Goal: Transaction & Acquisition: Purchase product/service

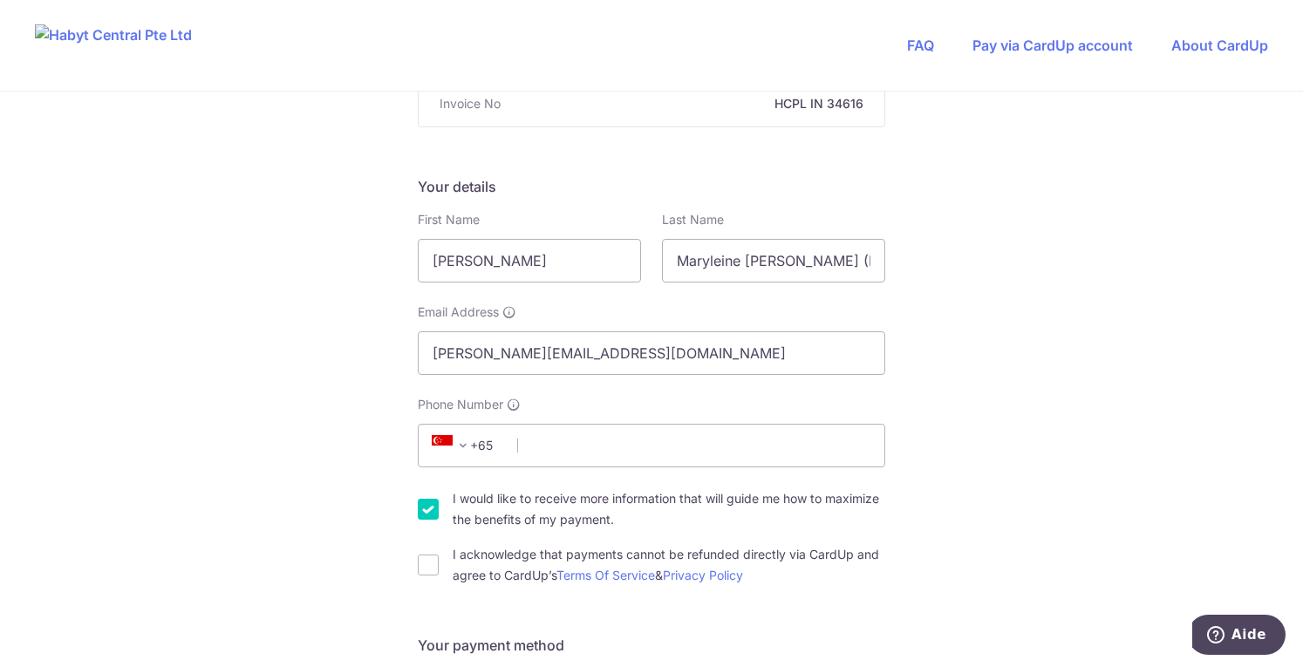
scroll to position [224, 0]
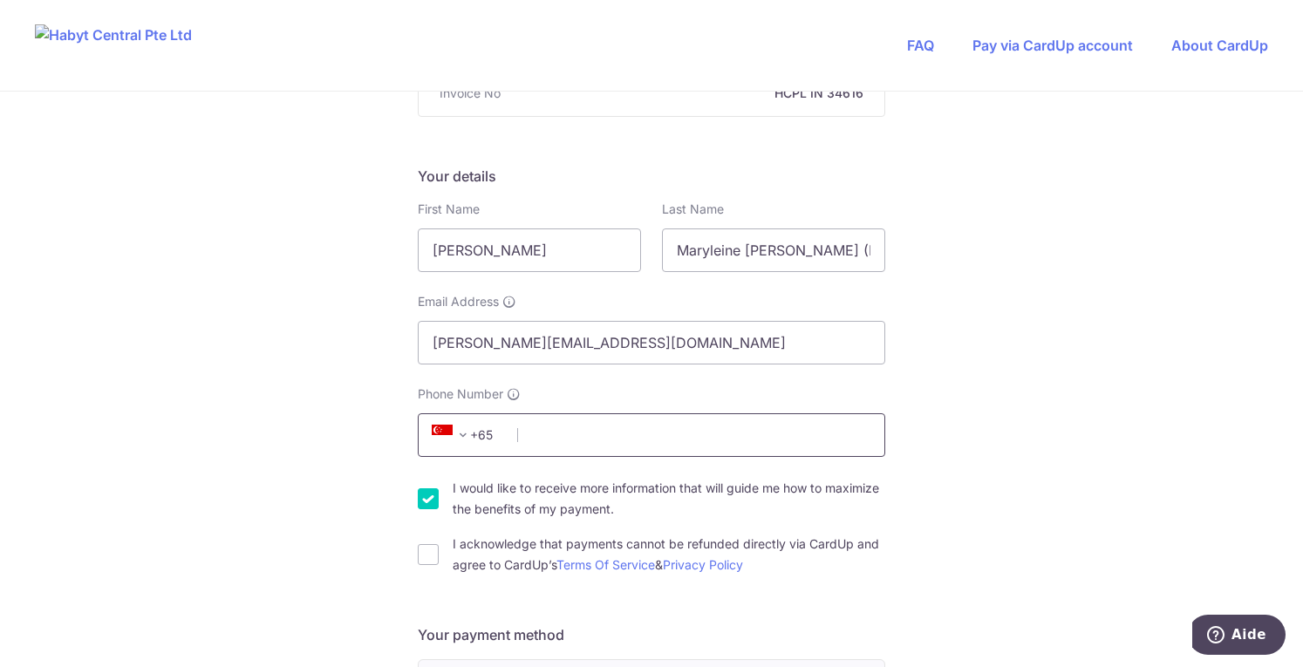
click at [583, 437] on input "Phone Number" at bounding box center [651, 435] width 467 height 44
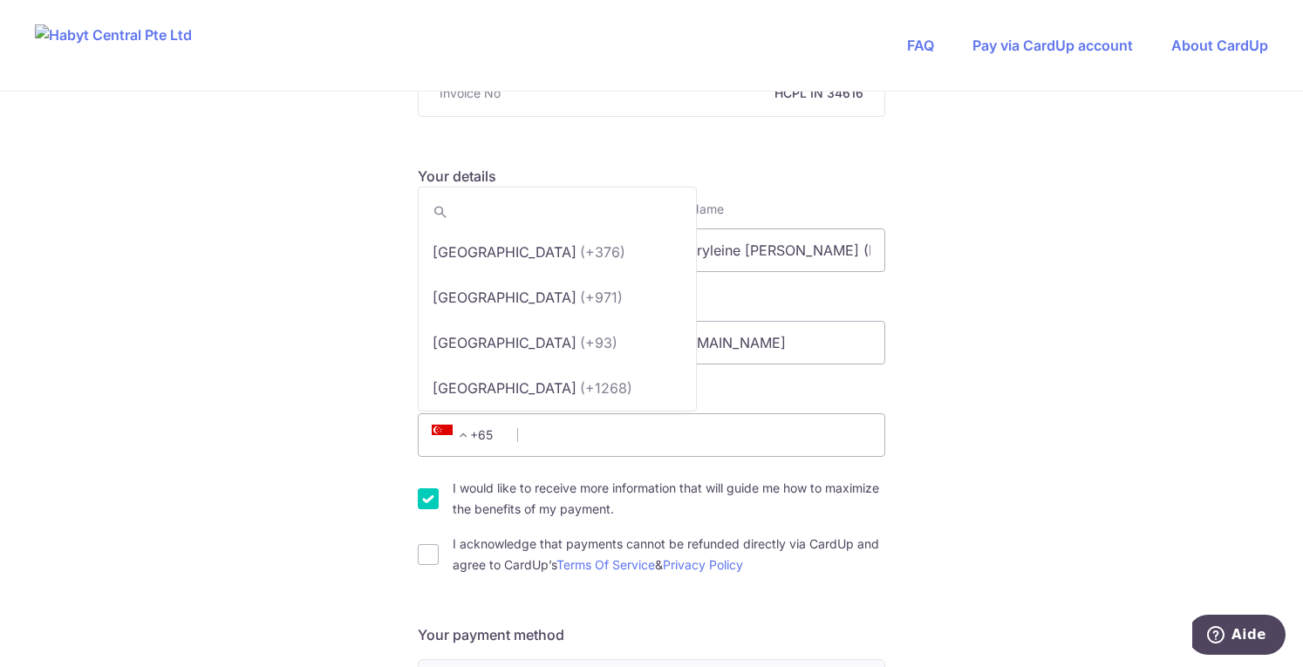
click at [492, 439] on span "+65" at bounding box center [465, 435] width 78 height 21
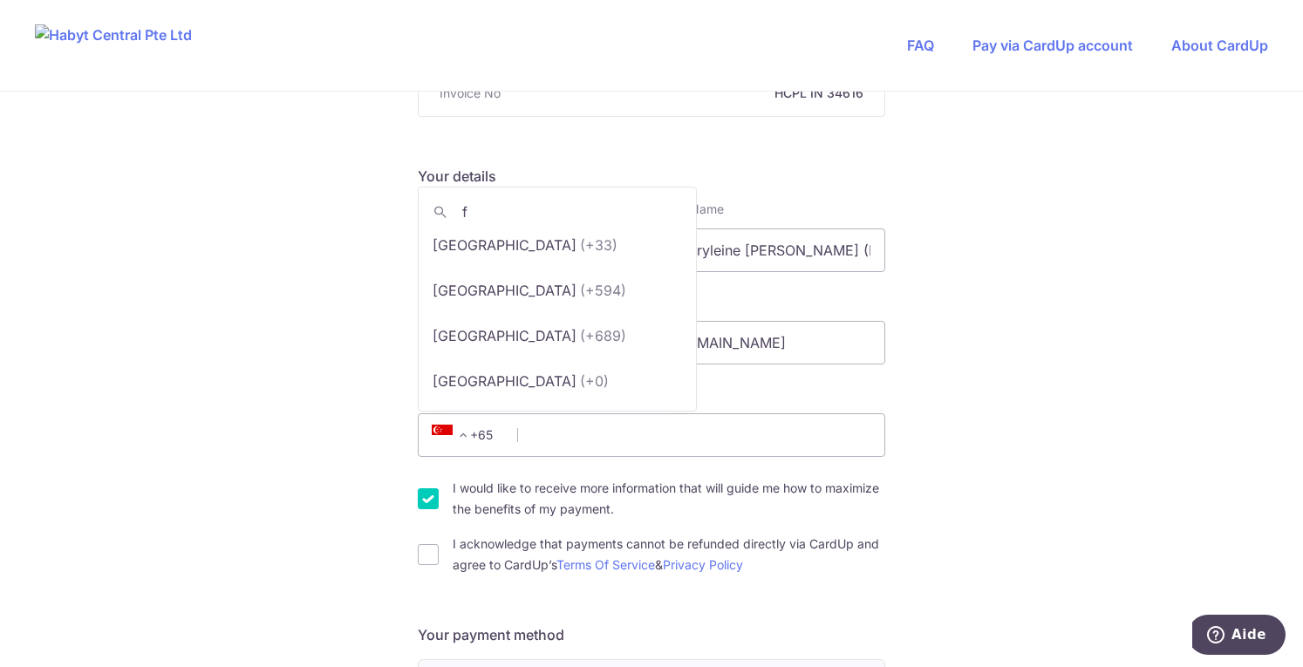
scroll to position [0, 0]
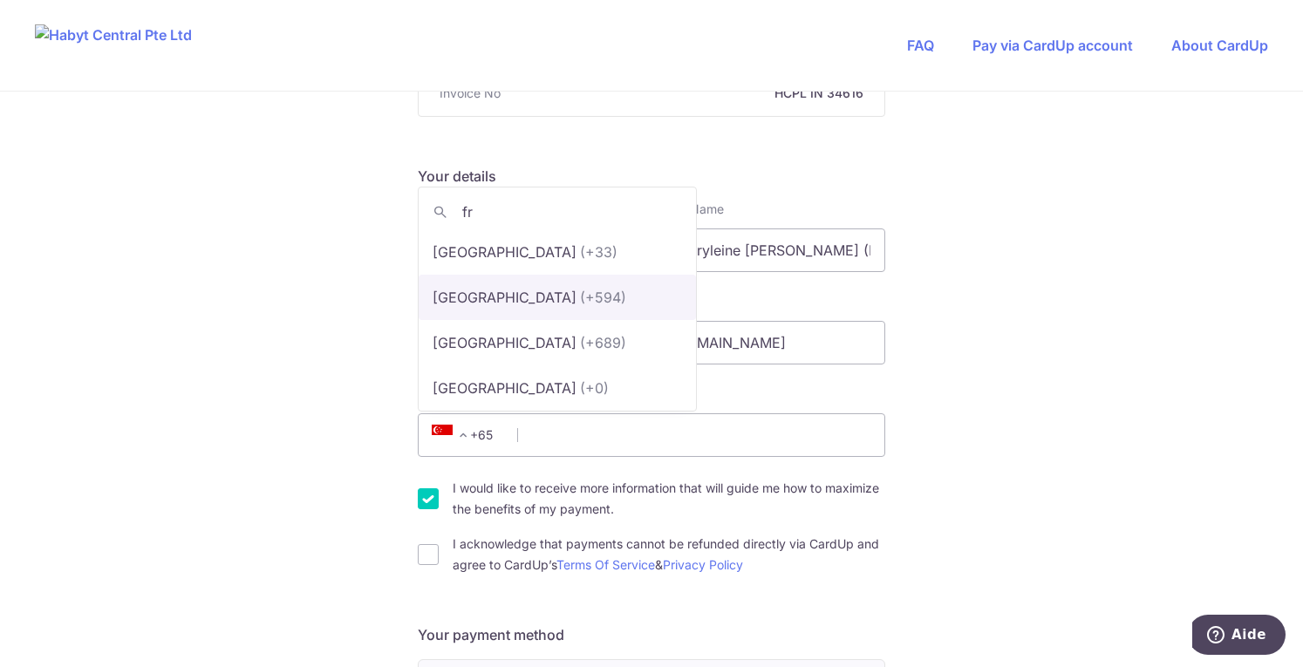
type input "fr"
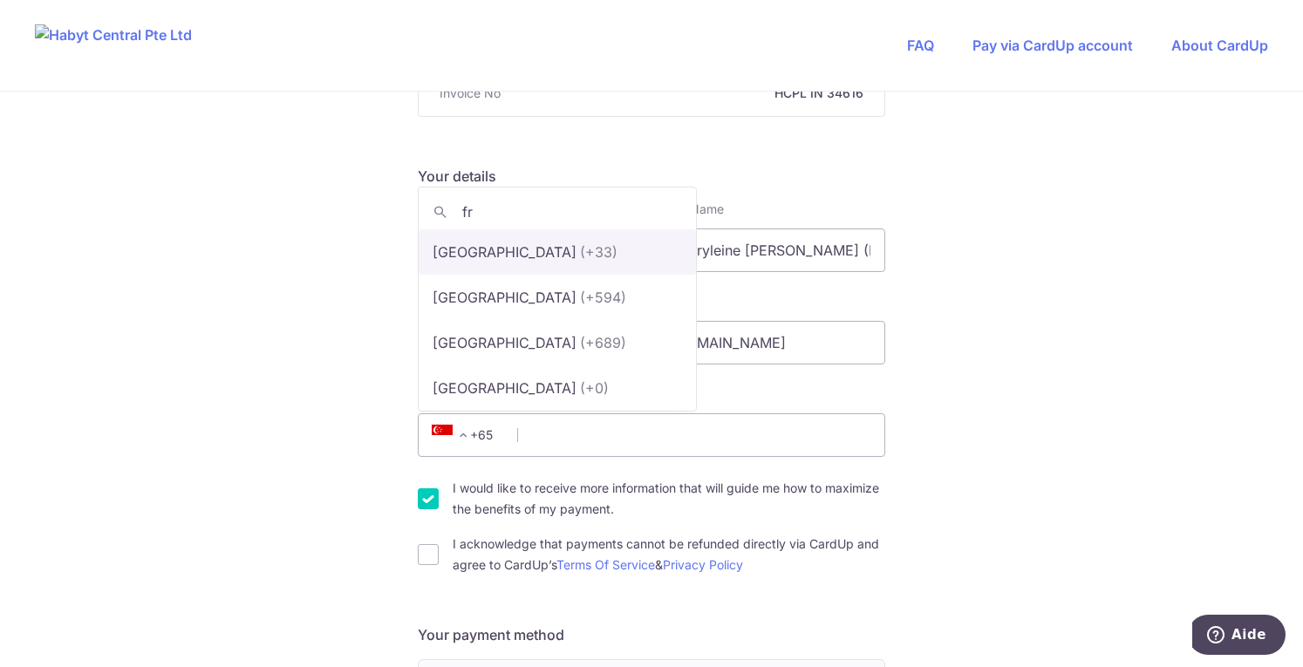
select select "75"
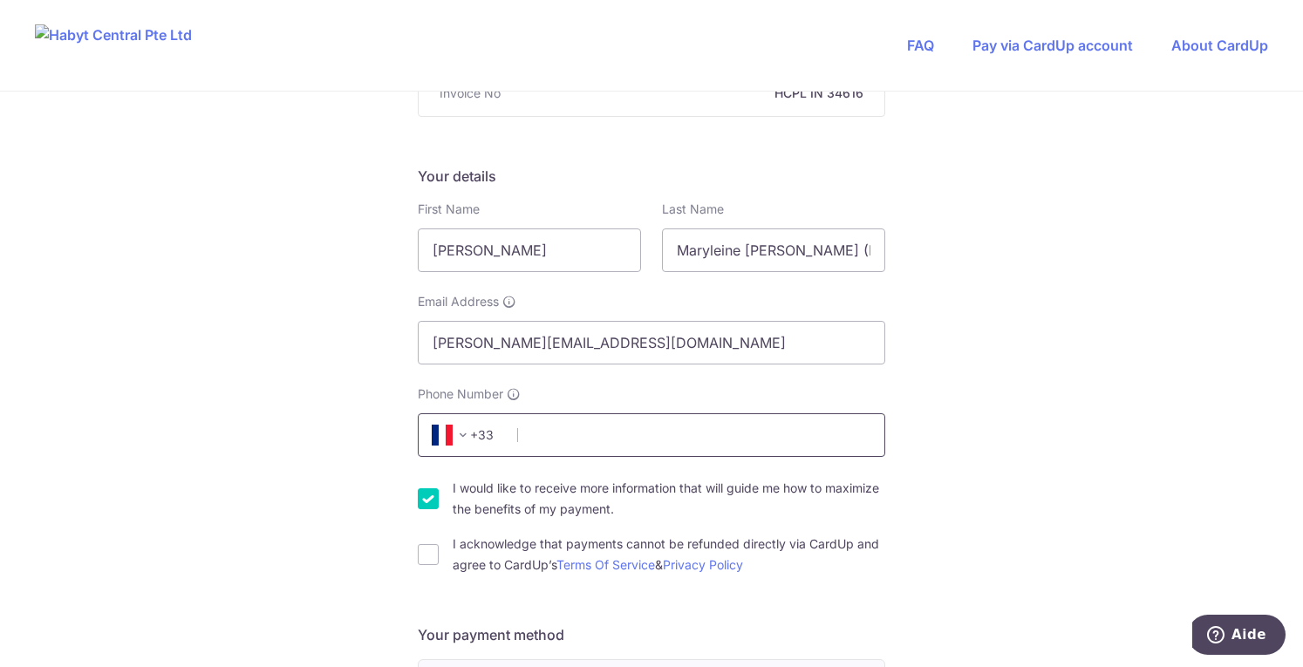
click at [546, 449] on input "Phone Number" at bounding box center [651, 435] width 467 height 44
type input "0782430915"
type input "78170"
type input "[STREET_ADDRESS]"
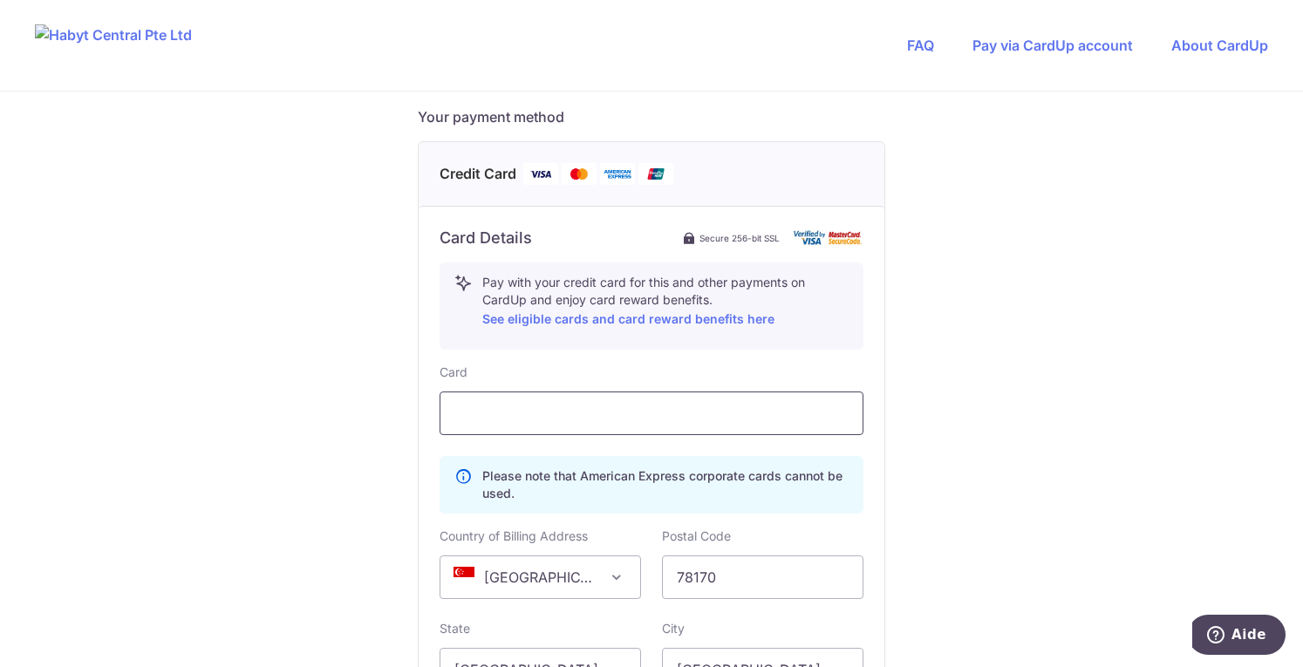
scroll to position [743, 0]
click at [558, 426] on div at bounding box center [652, 413] width 424 height 44
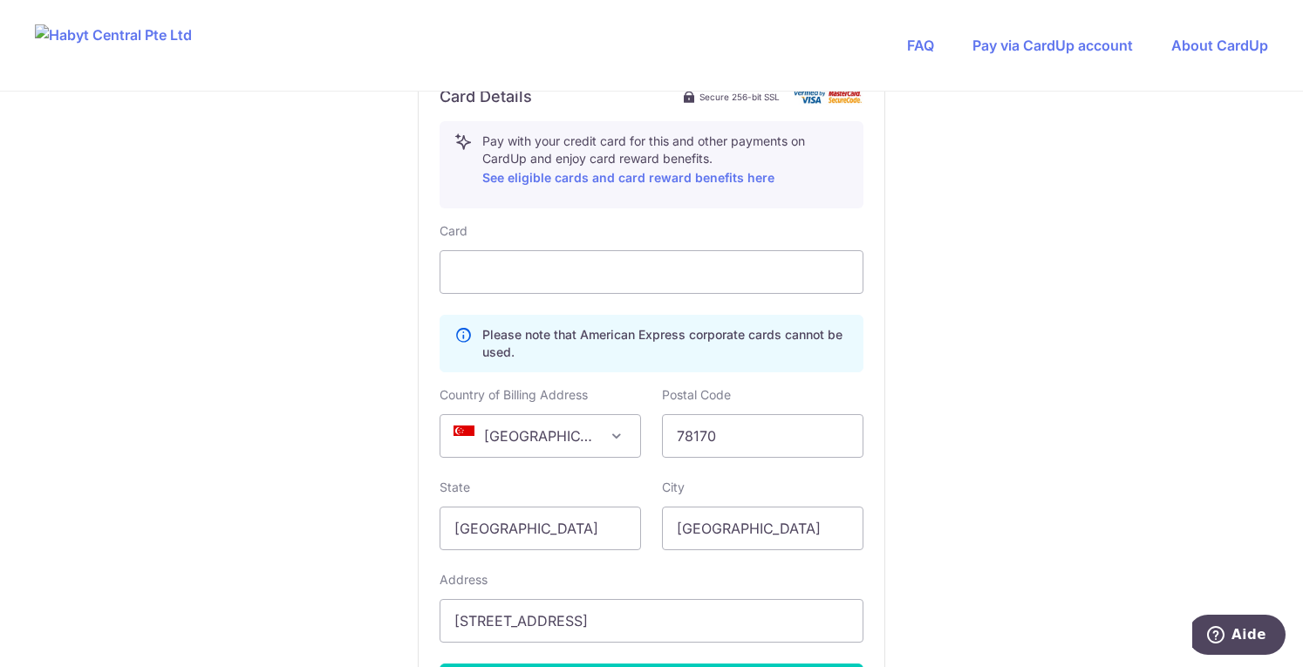
scroll to position [884, 0]
click at [590, 432] on span "[GEOGRAPHIC_DATA]" at bounding box center [540, 435] width 200 height 42
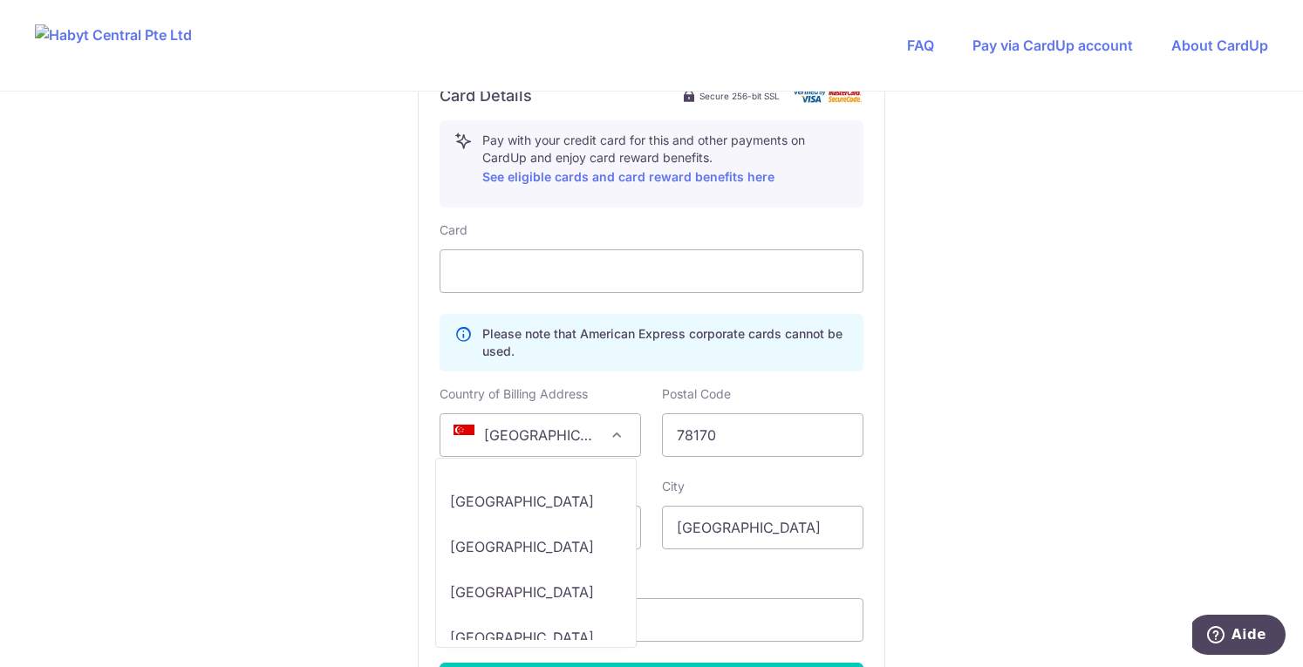
scroll to position [3476, 0]
select select "FR"
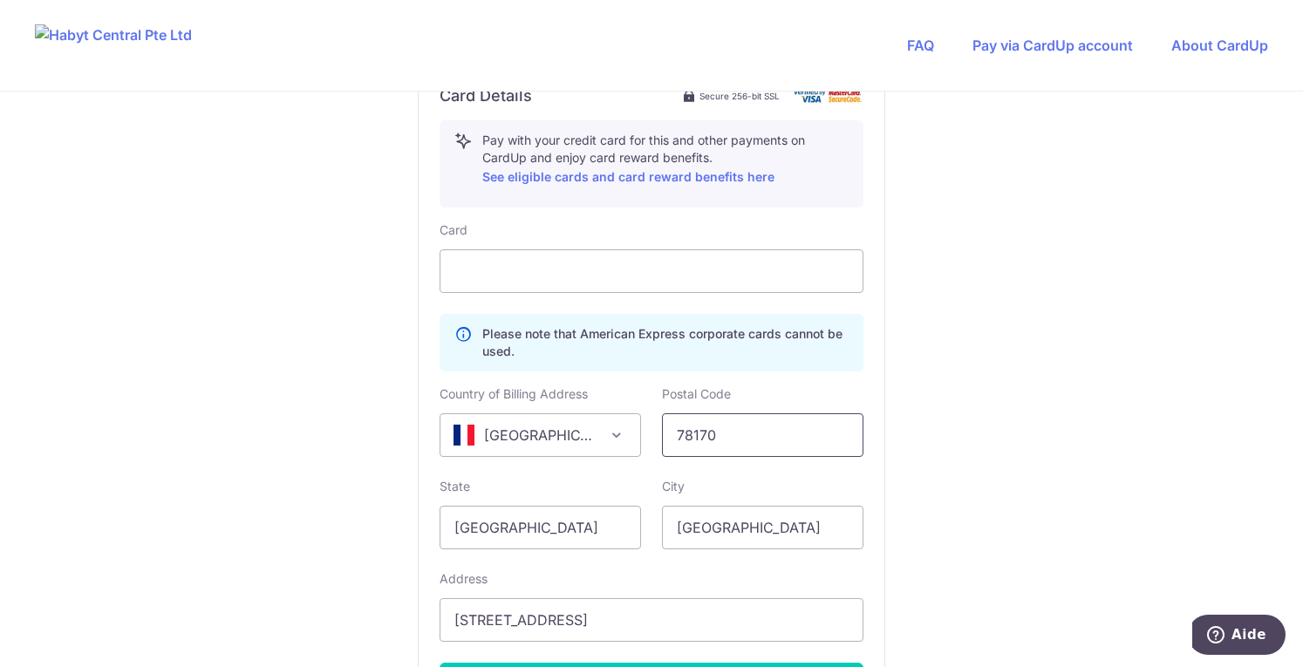
click at [743, 439] on input "78170" at bounding box center [762, 435] width 201 height 44
type input "78170"
drag, startPoint x: 552, startPoint y: 535, endPoint x: 290, endPoint y: 536, distance: 261.6
click at [290, 536] on div "You are paying Habyt Central Pte Ltd Habyt Central Pte Ltd uses CardUp to accep…" at bounding box center [651, 52] width 1303 height 1690
type input "[GEOGRAPHIC_DATA]"
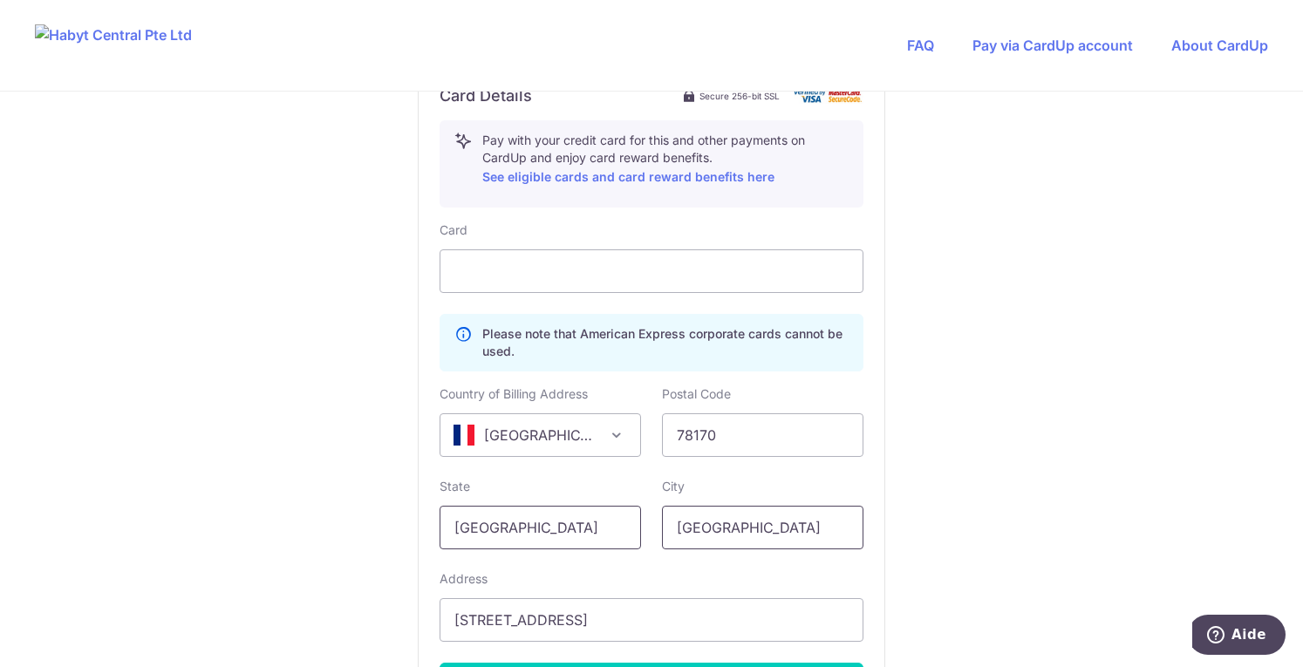
drag, startPoint x: 753, startPoint y: 526, endPoint x: 460, endPoint y: 515, distance: 292.4
click at [460, 515] on div "State [GEOGRAPHIC_DATA] City [GEOGRAPHIC_DATA]" at bounding box center [651, 514] width 445 height 72
type input "La Celle Saint Cloud"
click at [919, 544] on div "You are paying Habyt Central Pte Ltd Habyt Central Pte Ltd uses CardUp to accep…" at bounding box center [651, 52] width 1303 height 1690
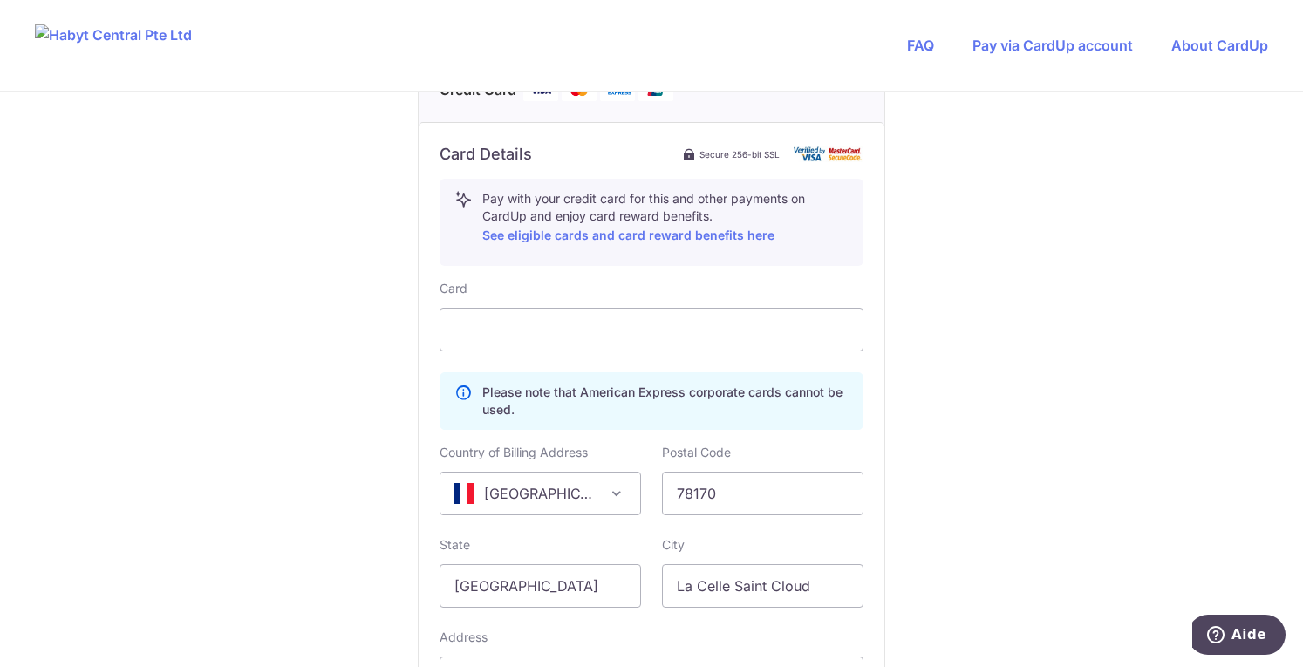
scroll to position [1111, 0]
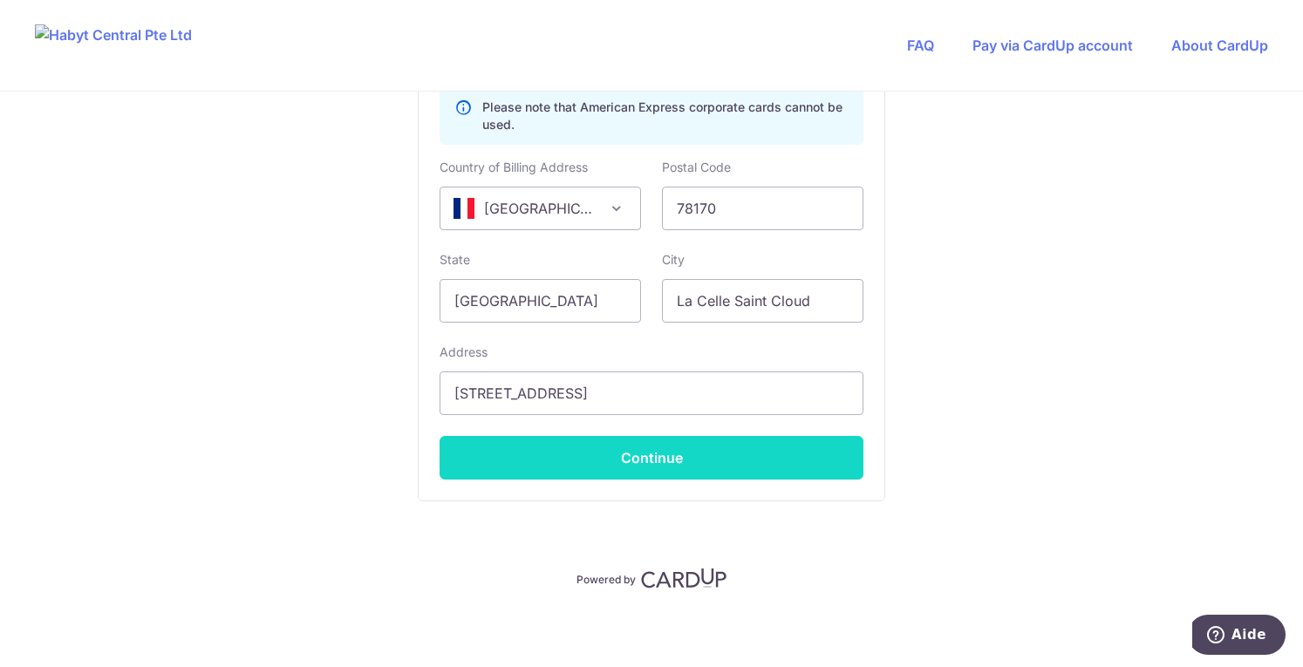
click at [647, 453] on button "Continue" at bounding box center [652, 458] width 424 height 44
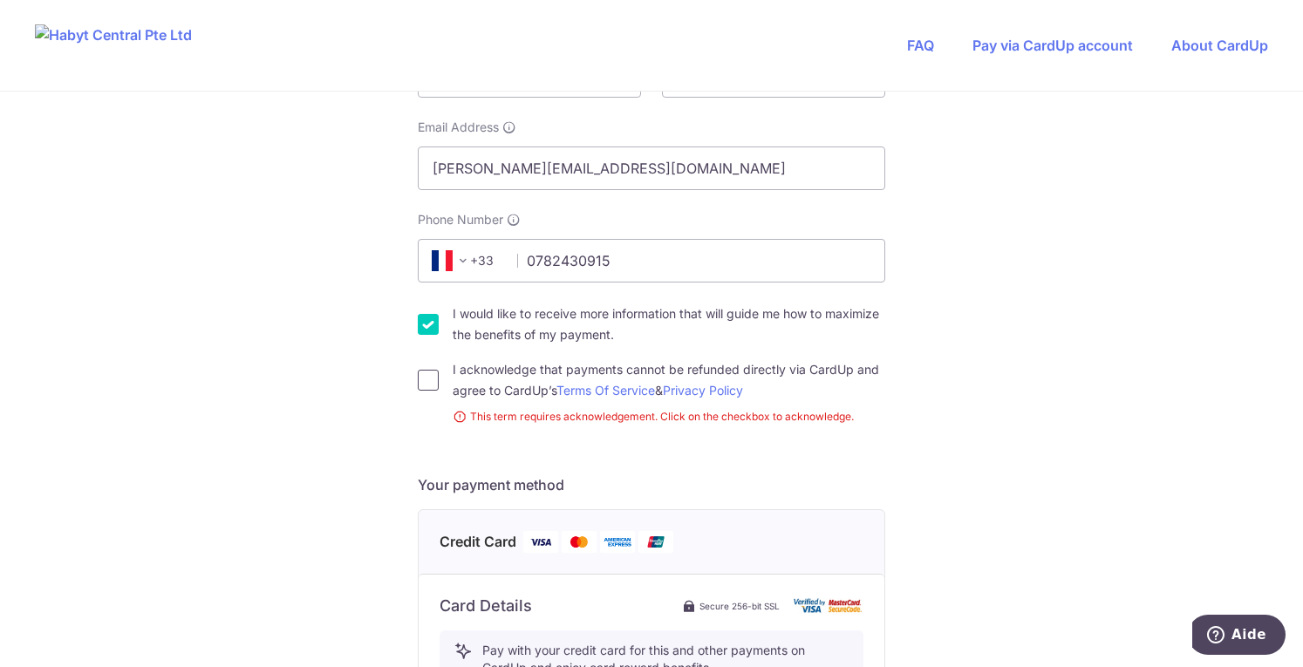
click at [419, 378] on input "I acknowledge that payments cannot be refunded directly via CardUp and agree to…" at bounding box center [428, 380] width 21 height 21
checkbox input "true"
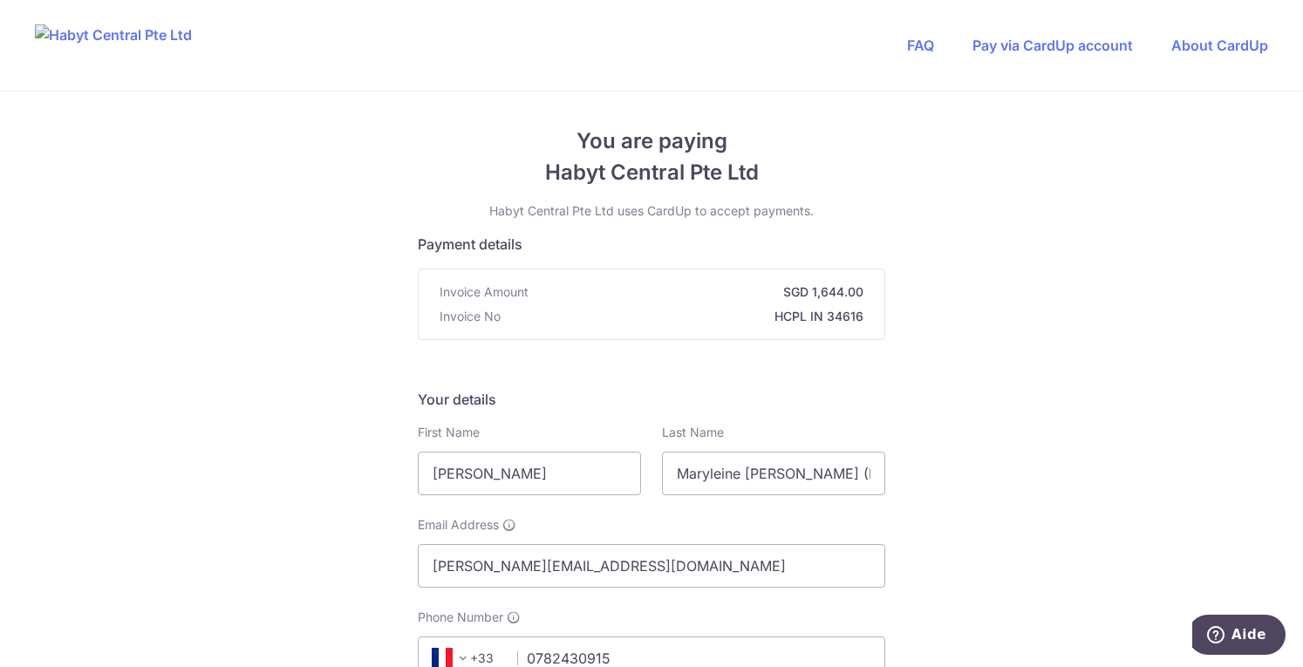
scroll to position [0, 0]
click at [782, 486] on input "Maryleine [PERSON_NAME] (Rently) - SG_SIN_LG-10_04-02_04" at bounding box center [773, 475] width 223 height 44
drag, startPoint x: 784, startPoint y: 471, endPoint x: 515, endPoint y: 455, distance: 269.9
click at [515, 455] on div "First Name [PERSON_NAME] Last Name WEBEN (Rently) - SG_SIN_LG-10_04-02_04" at bounding box center [651, 461] width 488 height 72
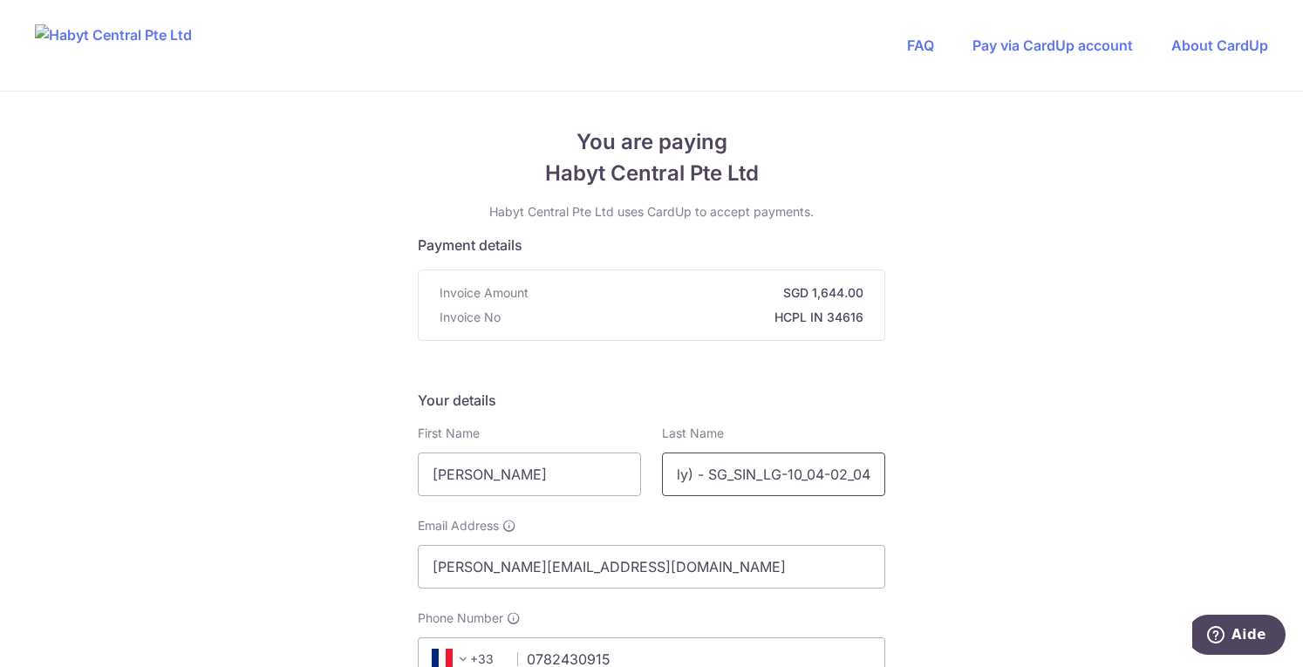
drag, startPoint x: 724, startPoint y: 473, endPoint x: 1275, endPoint y: 479, distance: 551.2
type input "WEBEN"
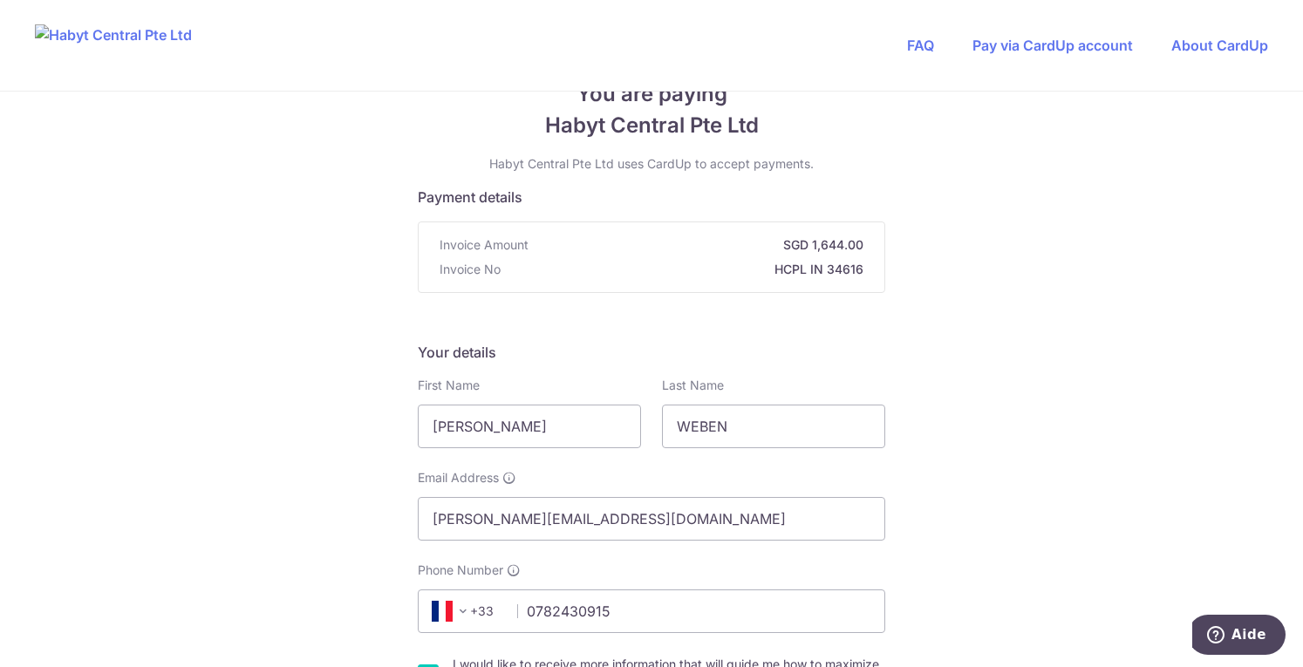
scroll to position [1136, 0]
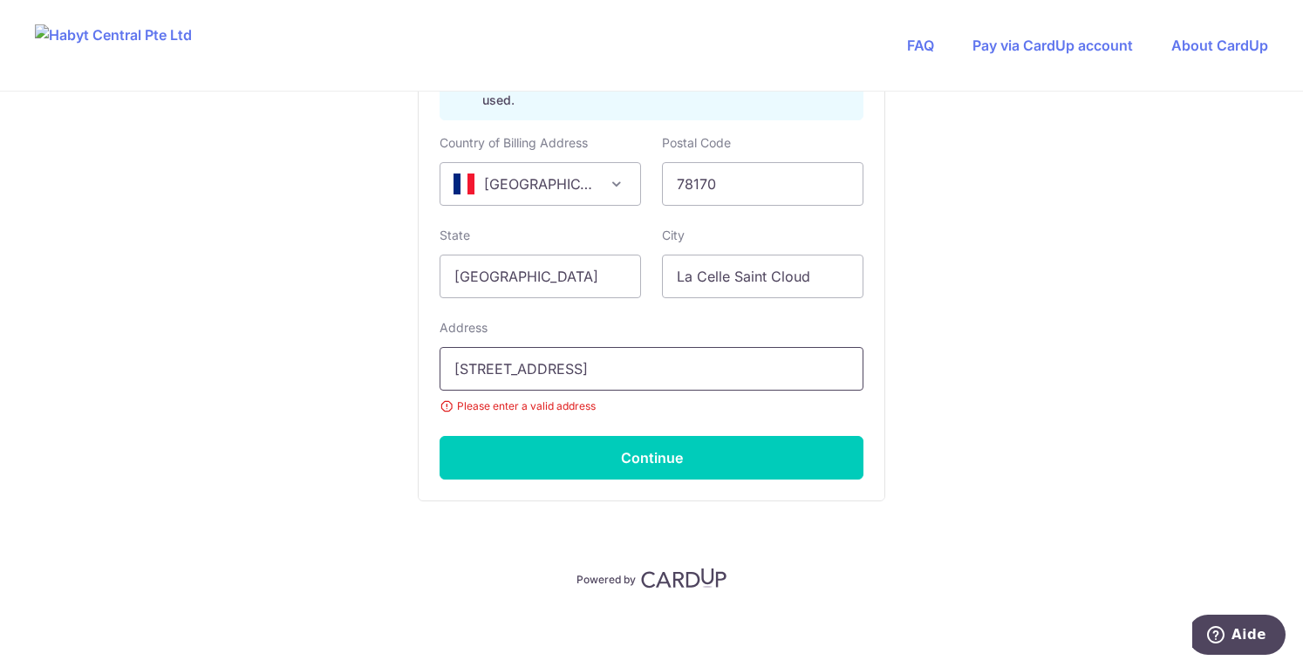
click at [494, 367] on input "[STREET_ADDRESS]" at bounding box center [652, 369] width 424 height 44
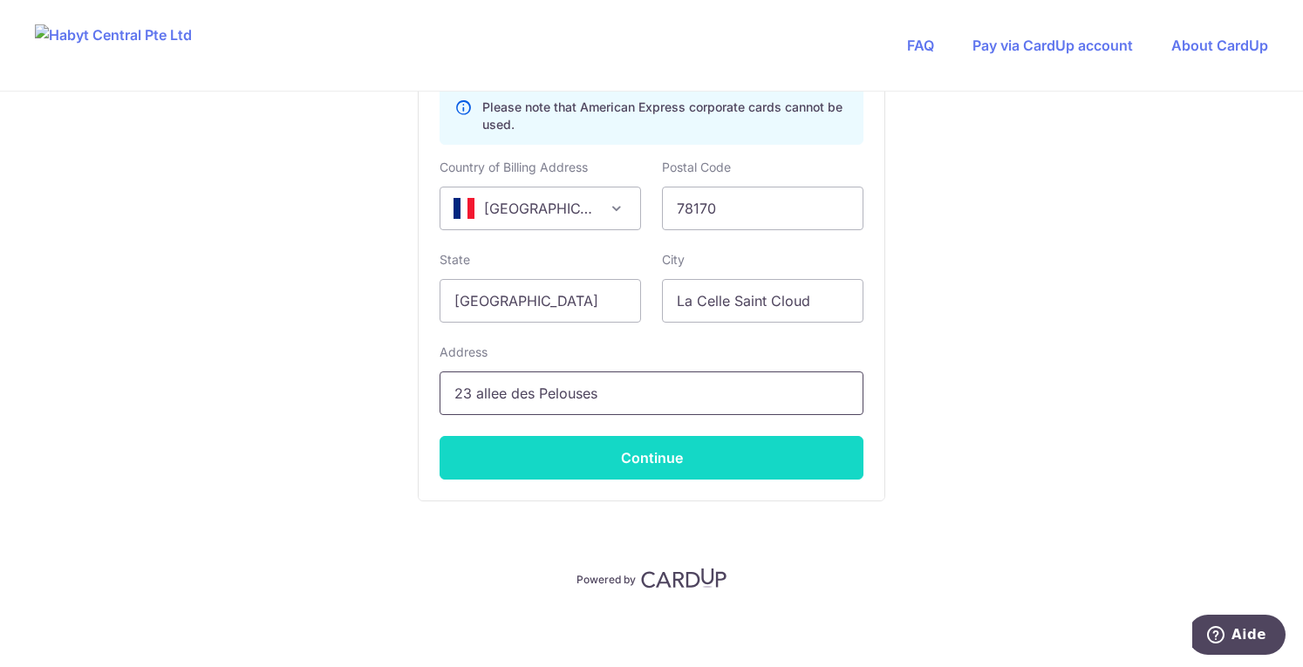
type input "23 allee des Pelouses"
click at [586, 450] on button "Continue" at bounding box center [652, 458] width 424 height 44
type input "**** 0876"
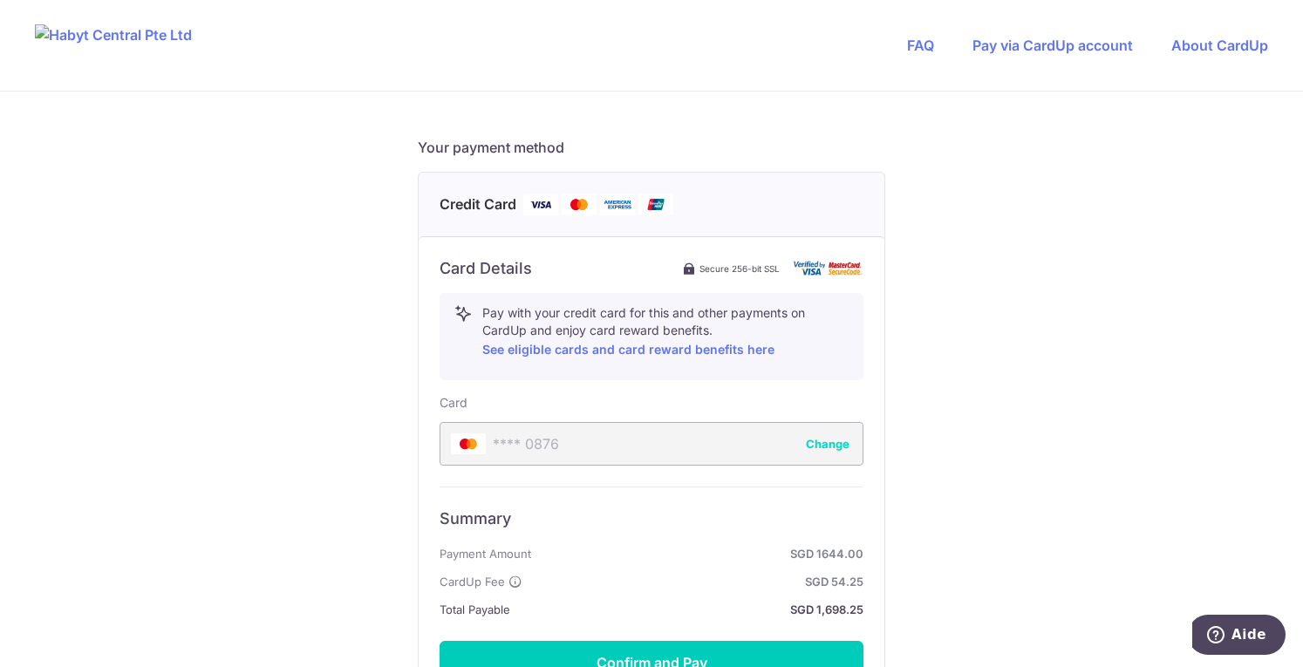
scroll to position [839, 0]
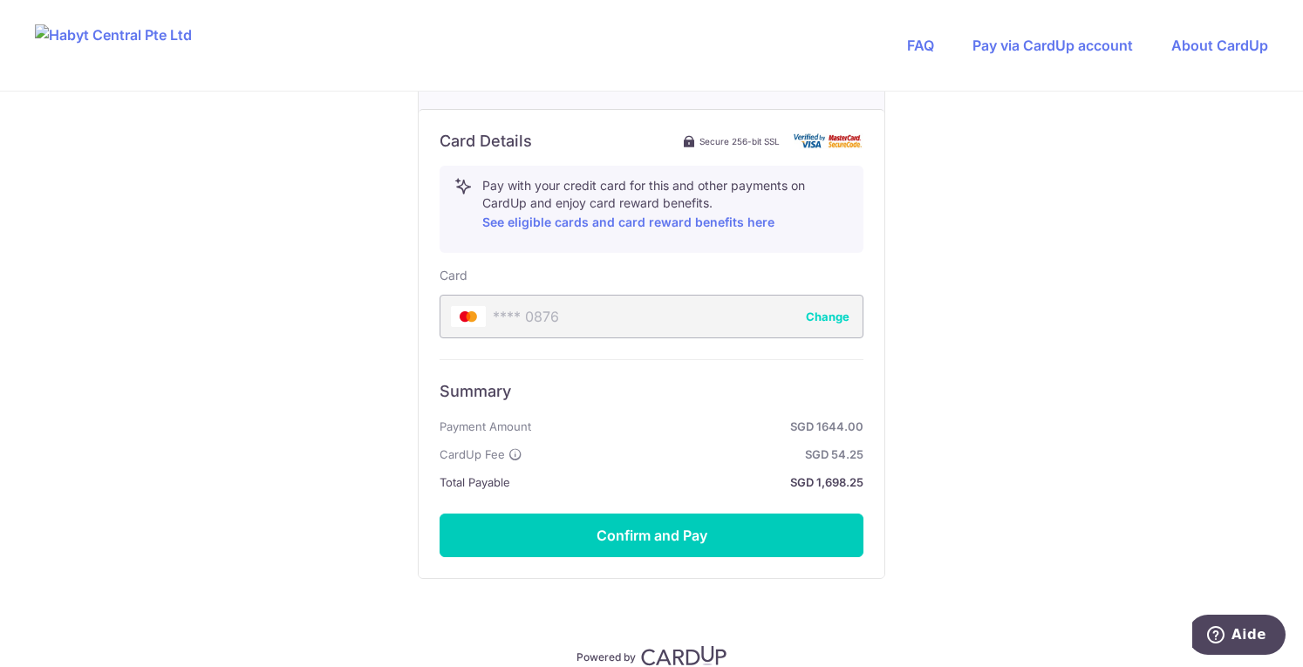
click at [644, 508] on div "Summary Payment Amount SGD 1644.00 CardUp Fee SGD 54.25 Total Payable SGD 1,698…" at bounding box center [652, 458] width 424 height 198
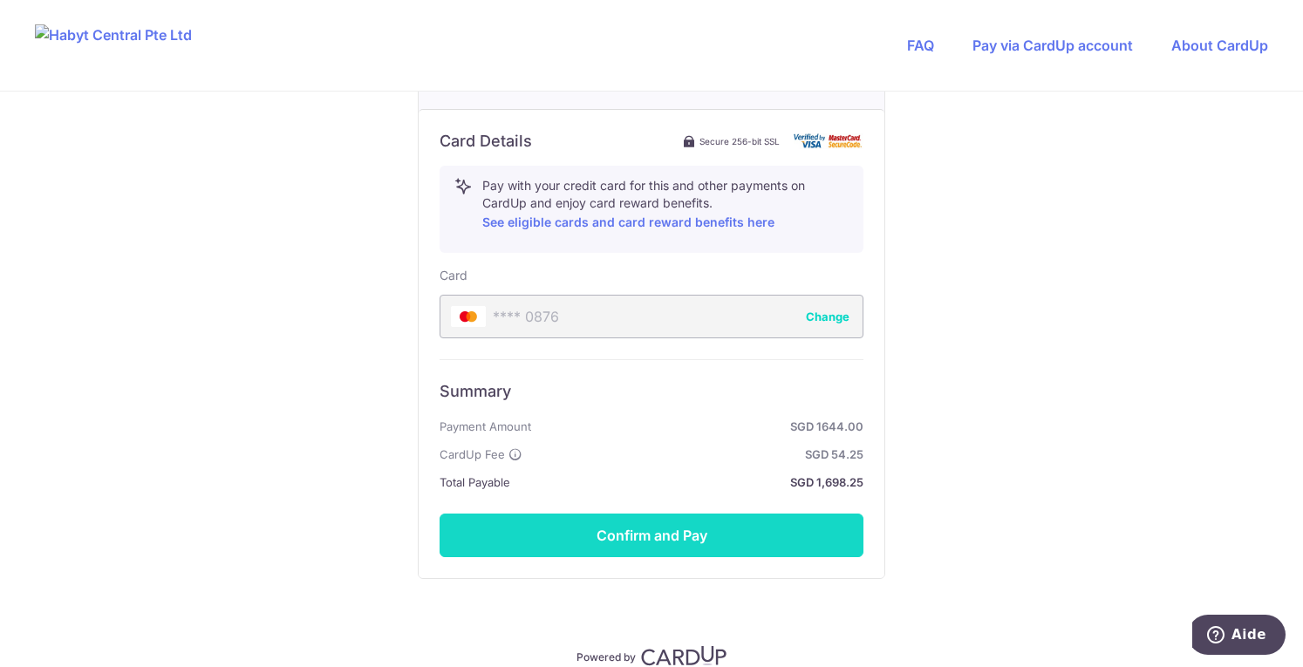
click at [650, 528] on button "Confirm and Pay" at bounding box center [652, 536] width 424 height 44
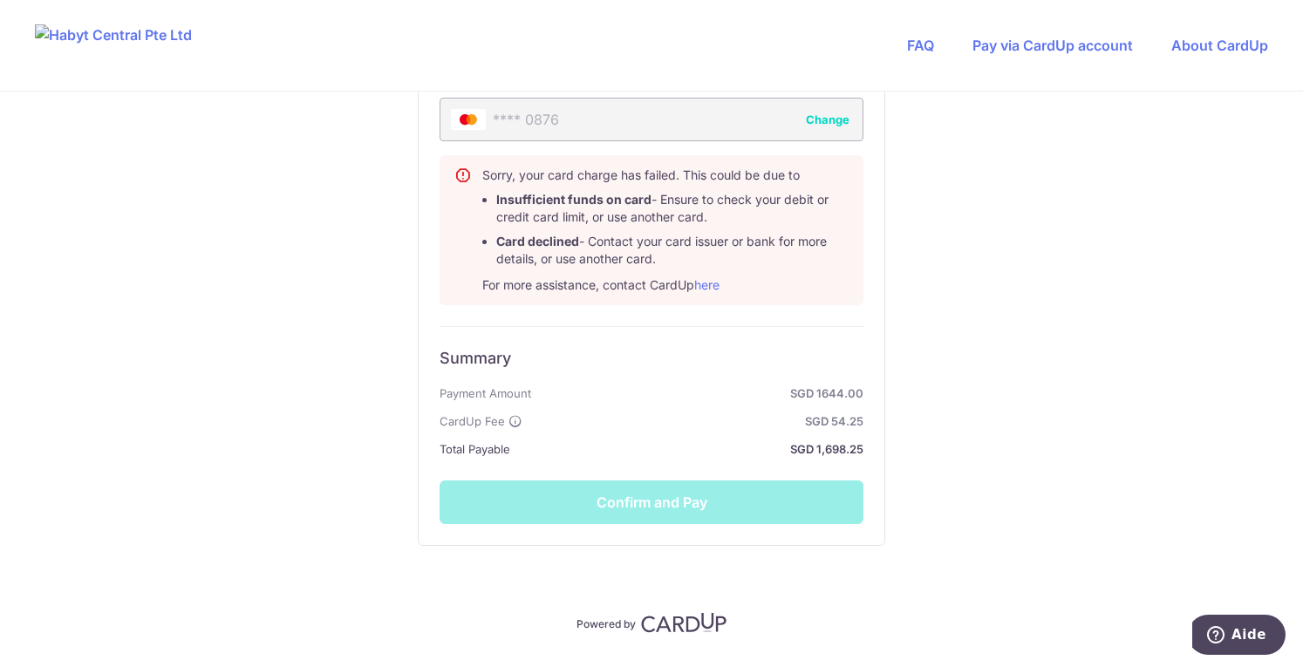
scroll to position [1037, 0]
